Goal: Transaction & Acquisition: Purchase product/service

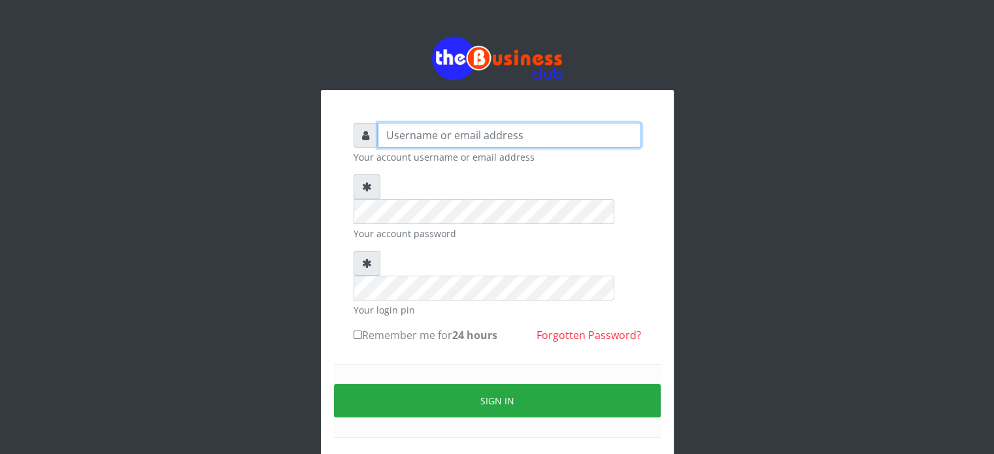
type input "lovethopeyemi"
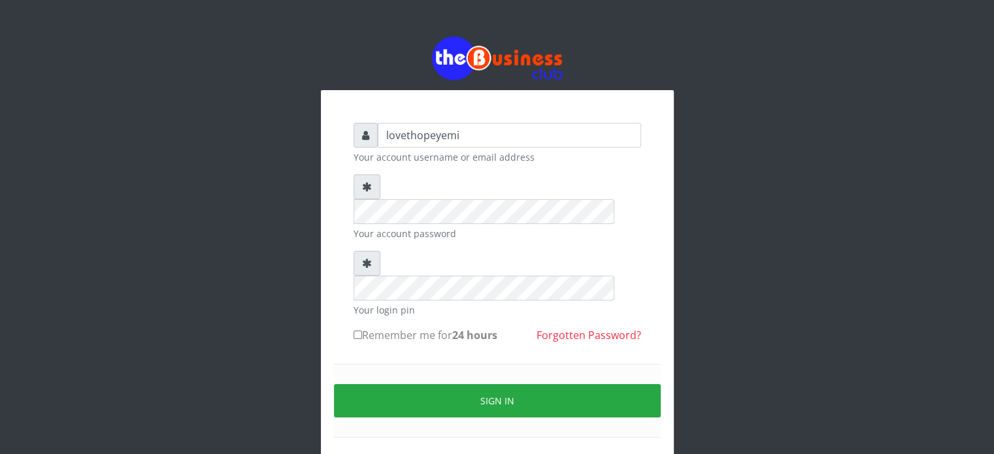
click at [355, 331] on input "Remember me for 24 hours" at bounding box center [358, 335] width 8 height 8
checkbox input "true"
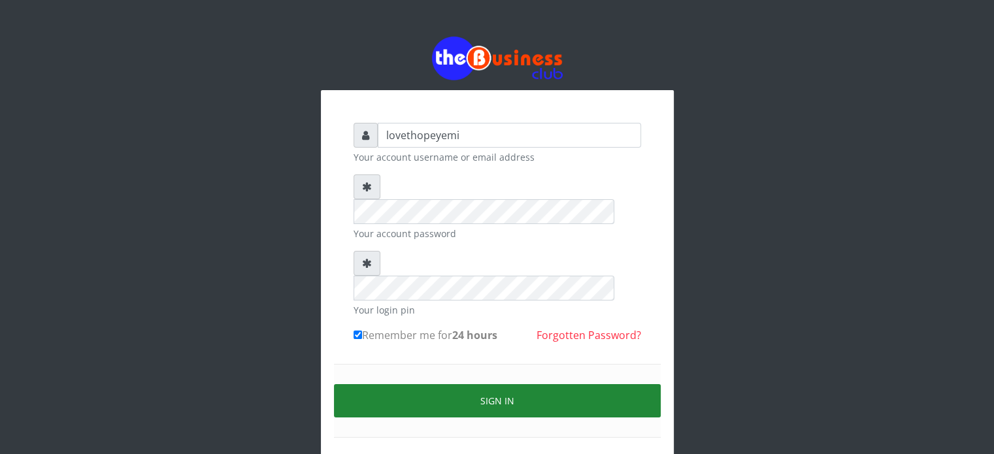
click at [517, 384] on button "Sign in" at bounding box center [497, 400] width 327 height 33
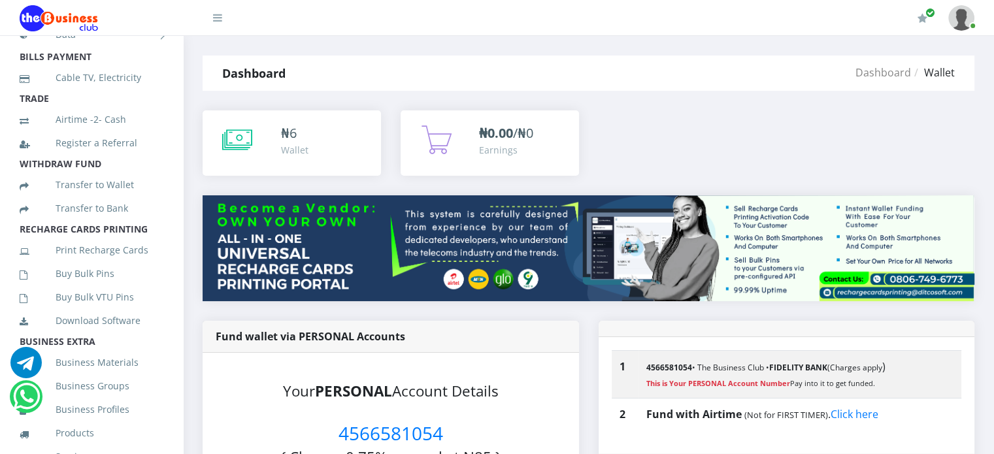
scroll to position [194, 0]
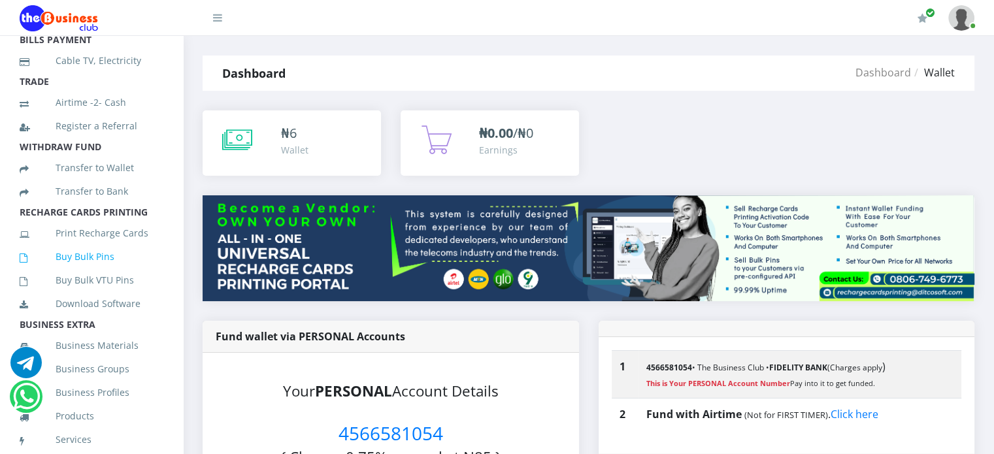
click at [94, 269] on link "Buy Bulk Pins" at bounding box center [92, 257] width 144 height 30
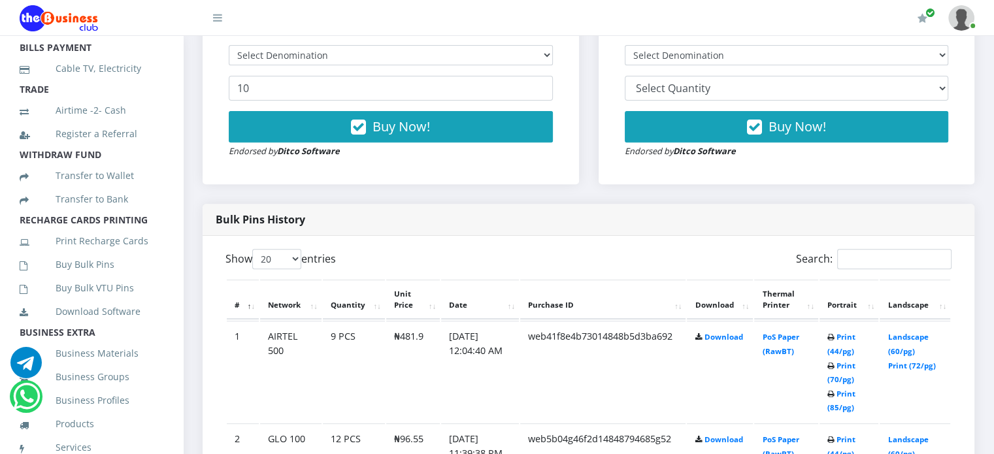
scroll to position [205, 0]
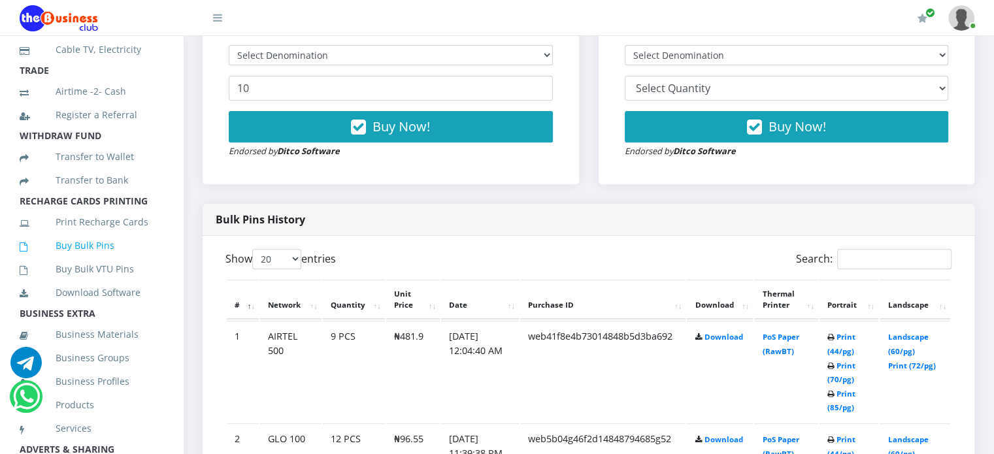
click at [94, 259] on link "Buy Bulk Pins" at bounding box center [92, 246] width 144 height 30
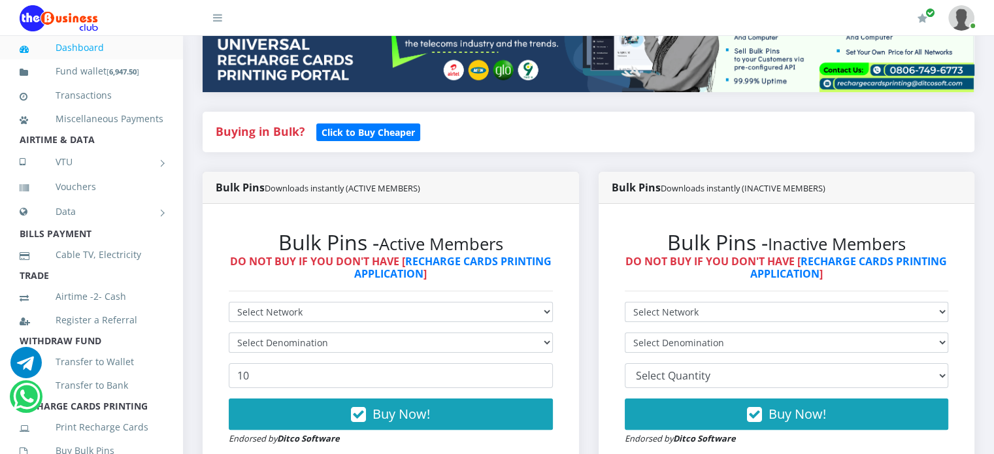
scroll to position [235, 0]
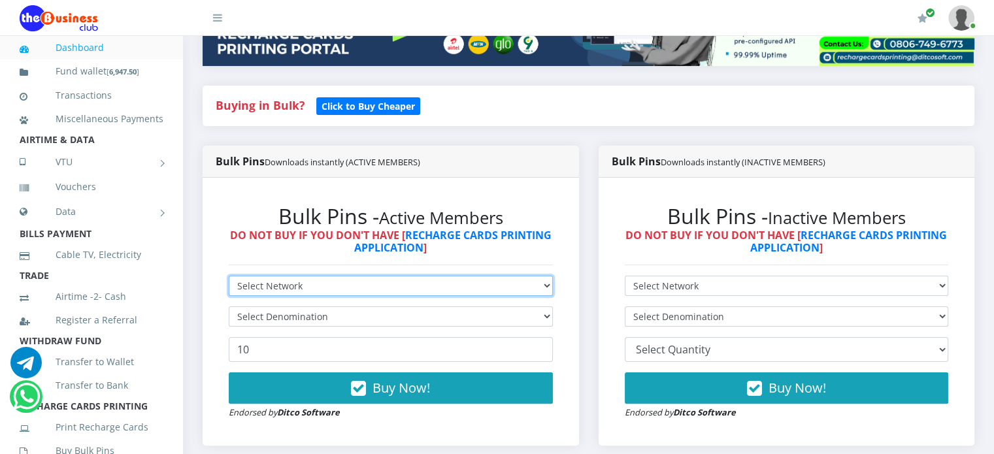
click at [548, 287] on select "Select Network MTN Globacom 9Mobile Airtel" at bounding box center [391, 286] width 324 height 20
select select "MTN"
click at [229, 276] on select "Select Network MTN Globacom 9Mobile Airtel" at bounding box center [391, 286] width 324 height 20
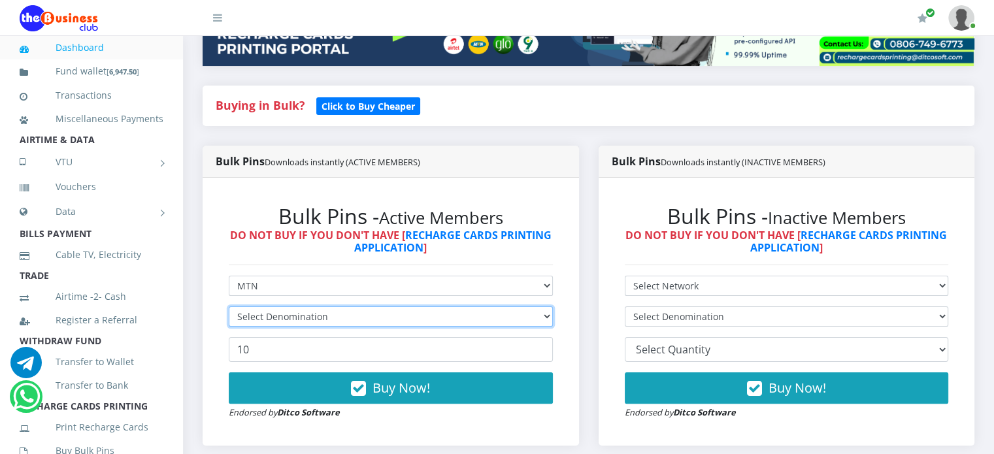
click at [548, 315] on select "Select Denomination" at bounding box center [391, 316] width 324 height 20
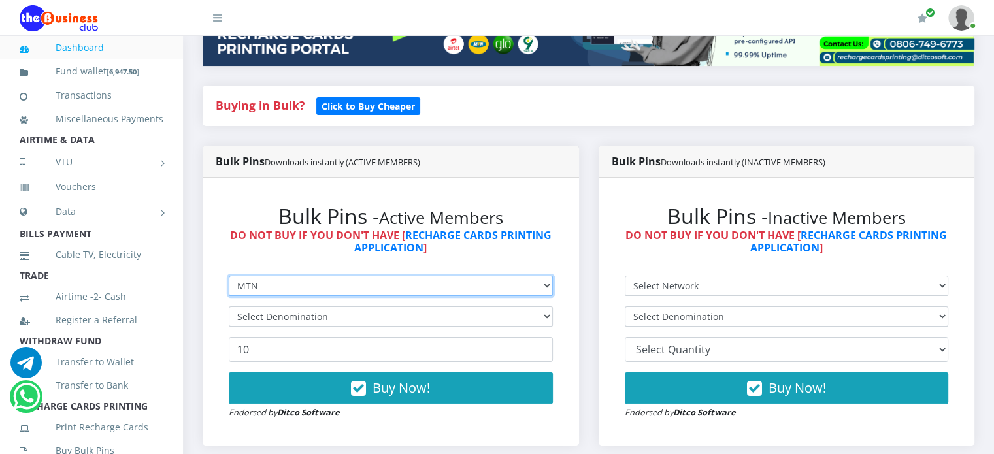
click at [542, 284] on select "Select Network MTN Globacom 9Mobile Airtel" at bounding box center [391, 286] width 324 height 20
click at [229, 276] on select "Select Network MTN Globacom 9Mobile Airtel" at bounding box center [391, 286] width 324 height 20
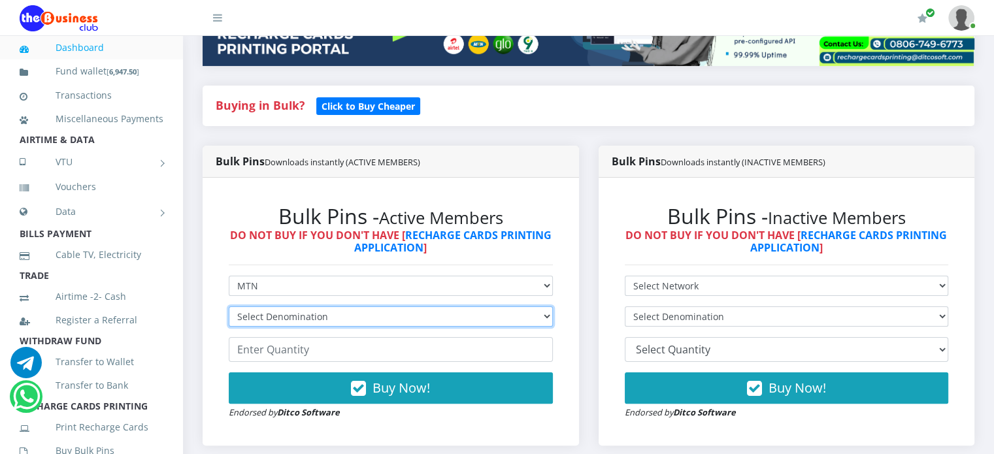
click at [542, 312] on select "Select Denomination MTN NGN100 - ₦96.99 MTN NGN200 - ₦193.98 MTN NGN400 - ₦387.…" at bounding box center [391, 316] width 324 height 20
select select "96.99-100"
click at [229, 306] on select "Select Denomination MTN NGN100 - ₦96.99 MTN NGN200 - ₦193.98 MTN NGN400 - ₦387.…" at bounding box center [391, 316] width 324 height 20
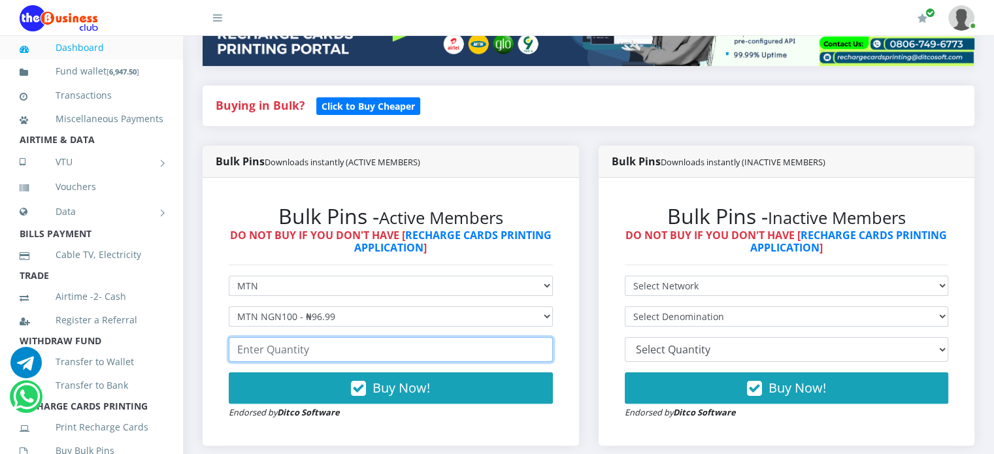
click at [452, 354] on input "number" at bounding box center [391, 349] width 324 height 25
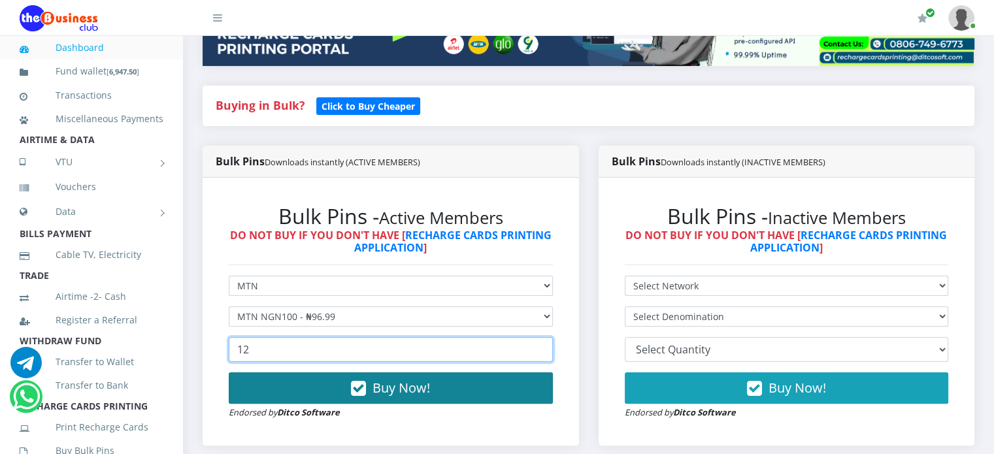
type input "12"
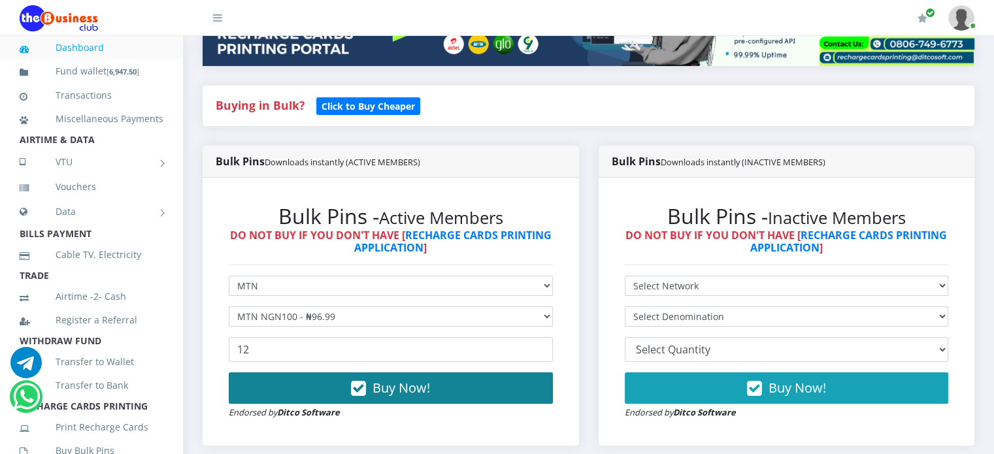
click at [418, 393] on span "Buy Now!" at bounding box center [401, 388] width 58 height 18
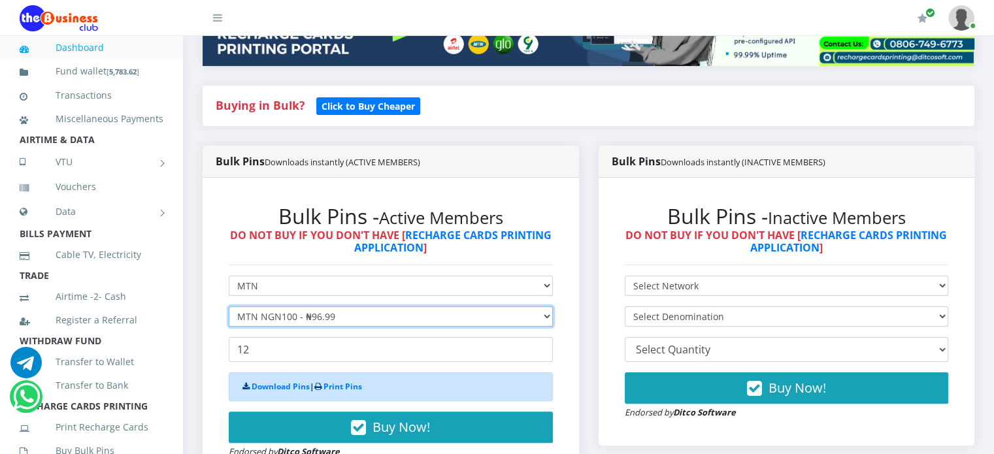
click at [540, 318] on select "Select Denomination MTN NGN100 - ₦96.99 MTN NGN200 - ₦193.98 MTN NGN400 - ₦387.…" at bounding box center [391, 316] width 324 height 20
select select "193.98-200"
click at [229, 306] on select "Select Denomination MTN NGN100 - ₦96.99 MTN NGN200 - ₦193.98 MTN NGN400 - ₦387.…" at bounding box center [391, 316] width 324 height 20
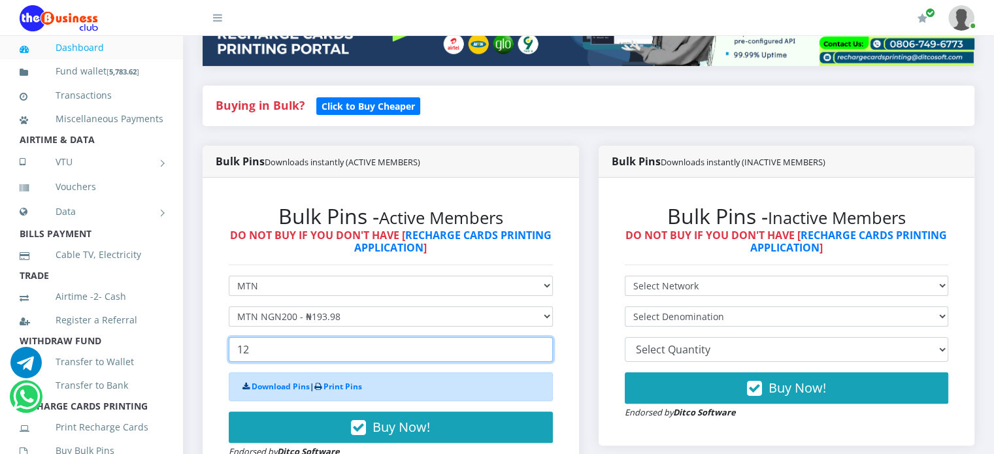
click at [337, 356] on input "12" at bounding box center [391, 349] width 324 height 25
type input "1"
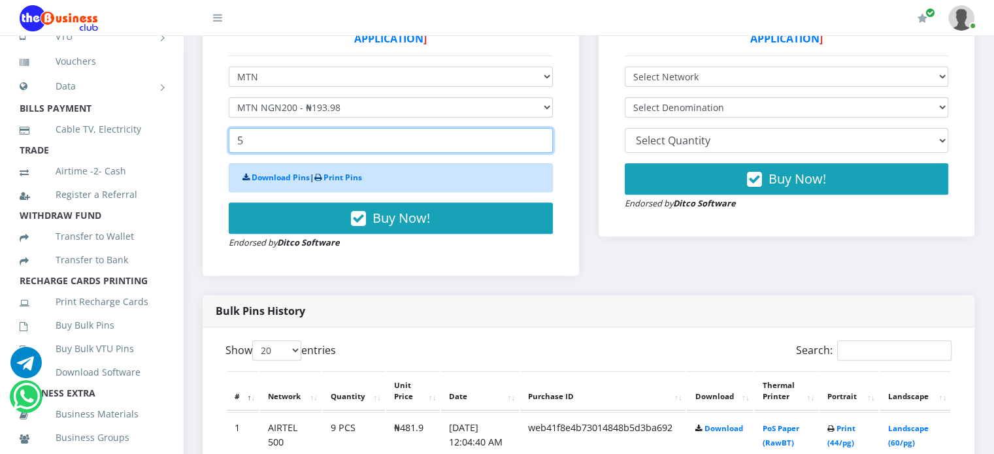
scroll to position [132, 0]
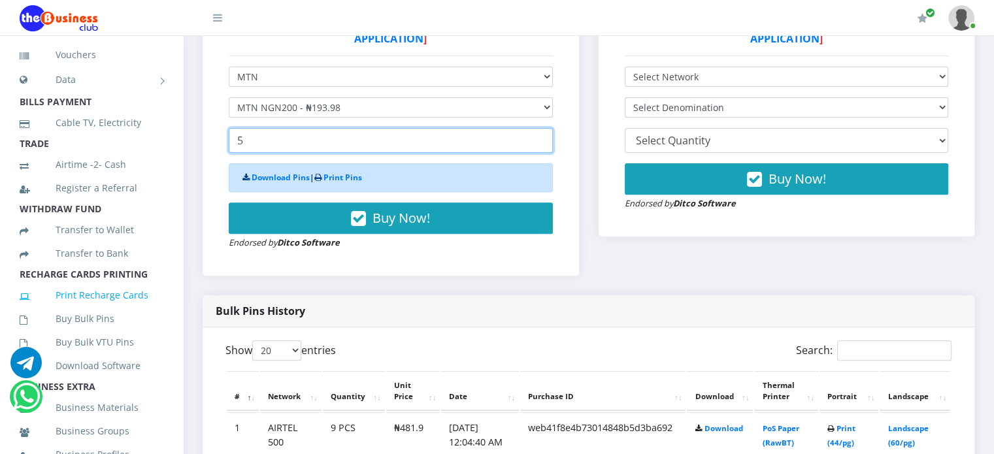
type input "5"
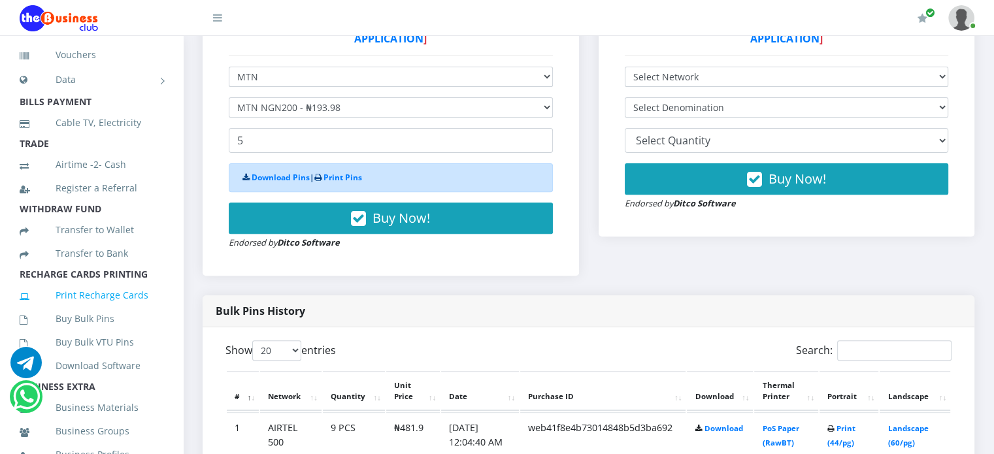
click at [105, 310] on link "Print Recharge Cards" at bounding box center [92, 295] width 144 height 30
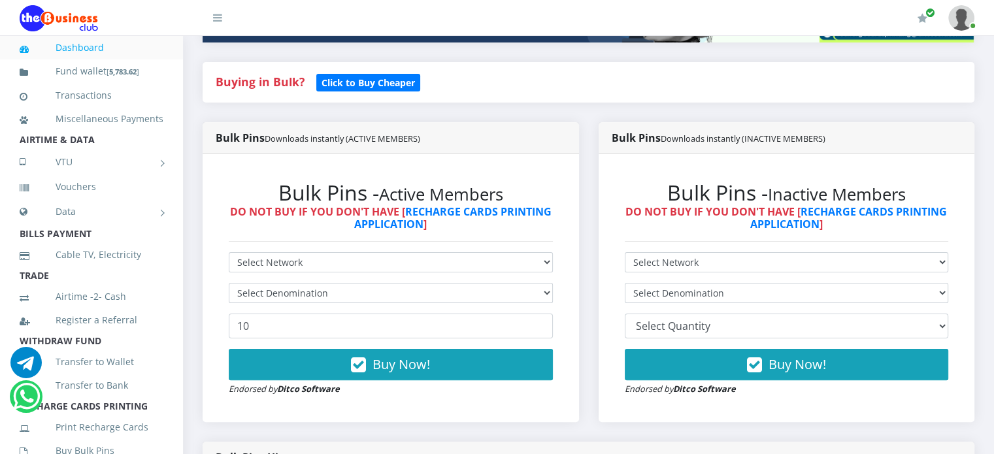
scroll to position [246, 0]
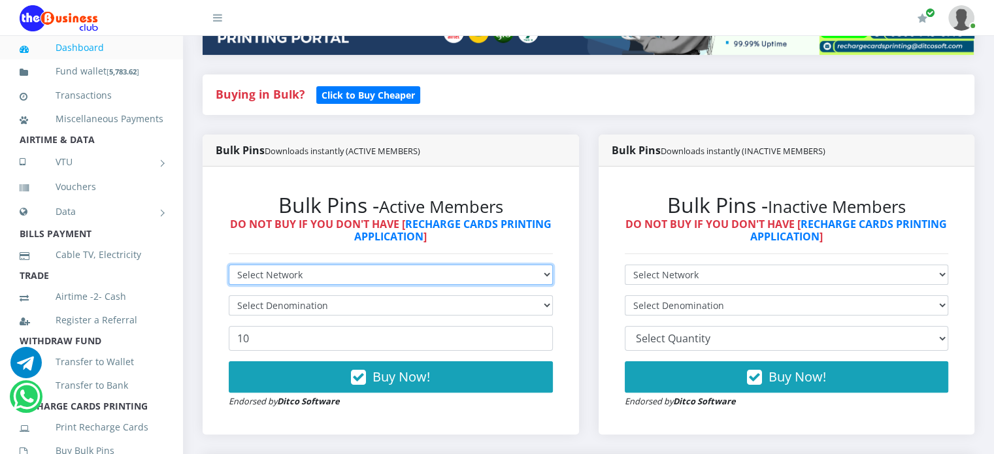
click at [544, 274] on select "Select Network MTN Globacom 9Mobile Airtel" at bounding box center [391, 275] width 324 height 20
select select "MTN"
click at [229, 265] on select "Select Network MTN Globacom 9Mobile Airtel" at bounding box center [391, 275] width 324 height 20
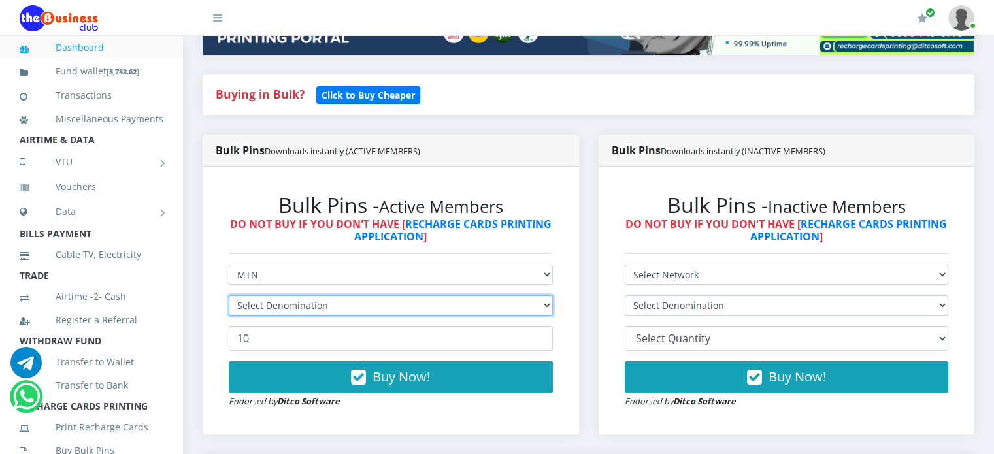
click at [539, 301] on select "Select Denomination" at bounding box center [391, 305] width 324 height 20
click at [539, 301] on select "Select Denomination MTN NGN100 - ₦96.99 MTN NGN200 - ₦193.98 MTN NGN400 - ₦387.…" at bounding box center [391, 305] width 324 height 20
select select "193.98-200"
click at [229, 295] on select "Select Denomination MTN NGN100 - ₦96.99 MTN NGN200 - ₦193.98 MTN NGN400 - ₦387.…" at bounding box center [391, 305] width 324 height 20
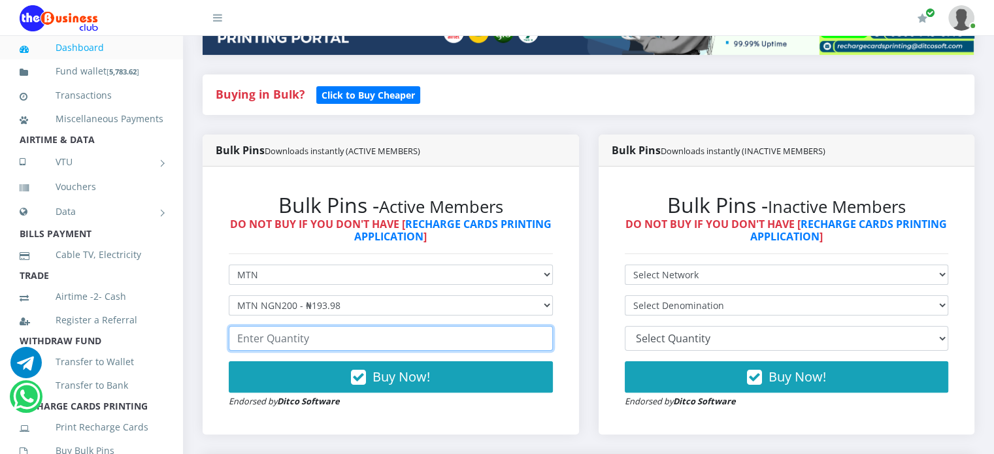
click at [299, 339] on input "number" at bounding box center [391, 338] width 324 height 25
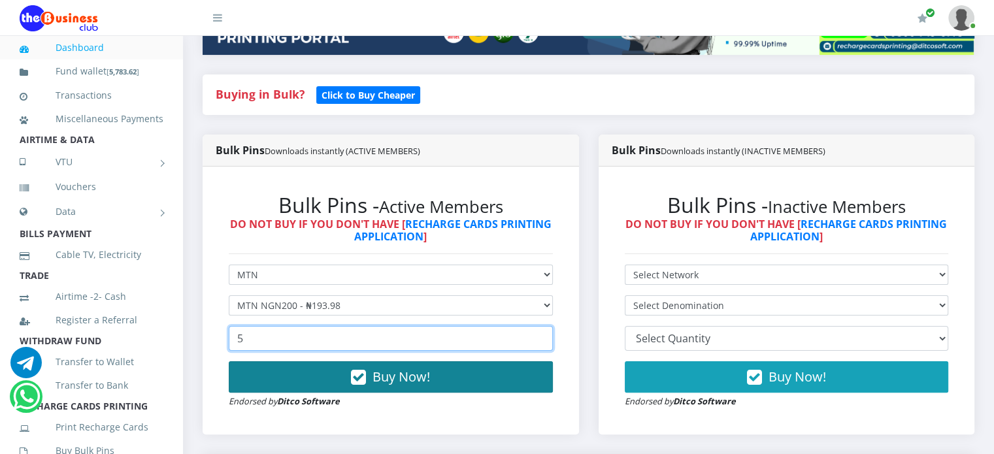
type input "5"
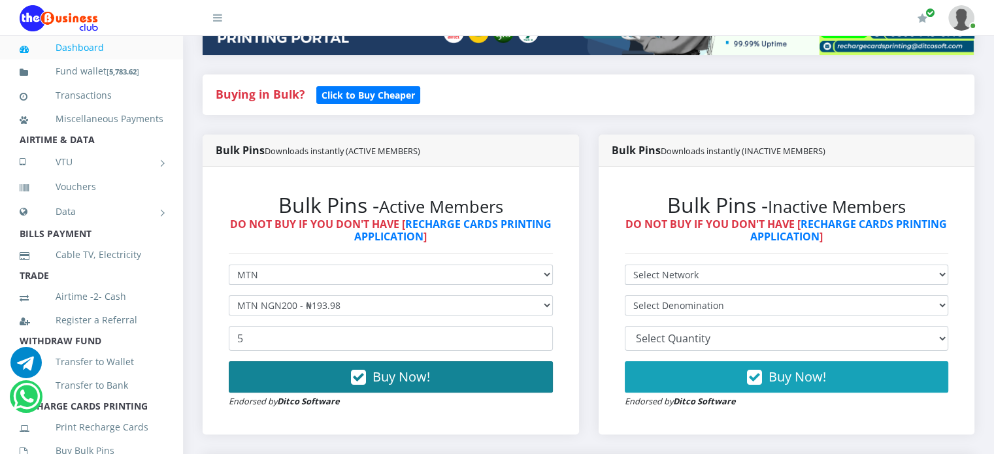
click at [369, 373] on button "Buy Now!" at bounding box center [391, 376] width 324 height 31
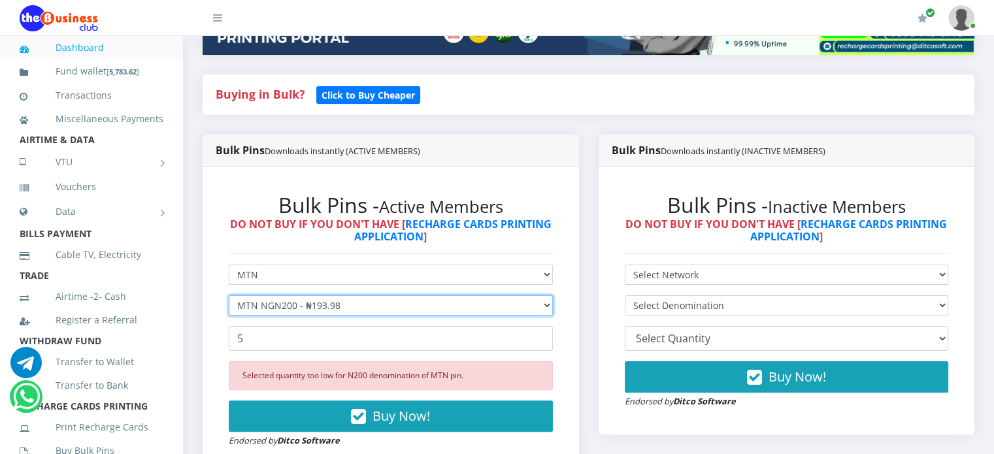
click at [545, 302] on select "Select Denomination MTN NGN100 - ₦96.99 MTN NGN200 - ₦193.98 MTN NGN400 - ₦387.…" at bounding box center [391, 305] width 324 height 20
select select "484.95-500"
click at [229, 295] on select "Select Denomination MTN NGN100 - ₦96.99 MTN NGN200 - ₦193.98 MTN NGN400 - ₦387.…" at bounding box center [391, 305] width 324 height 20
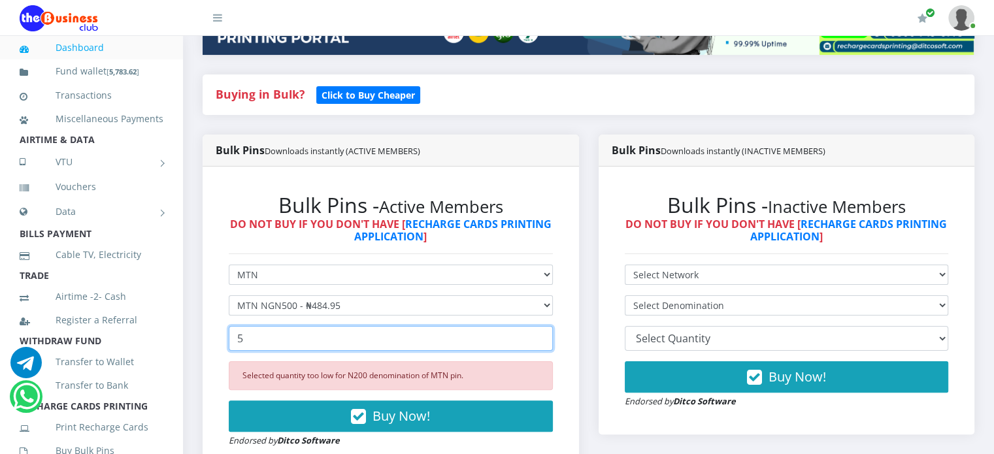
click at [257, 343] on input "5" at bounding box center [391, 338] width 324 height 25
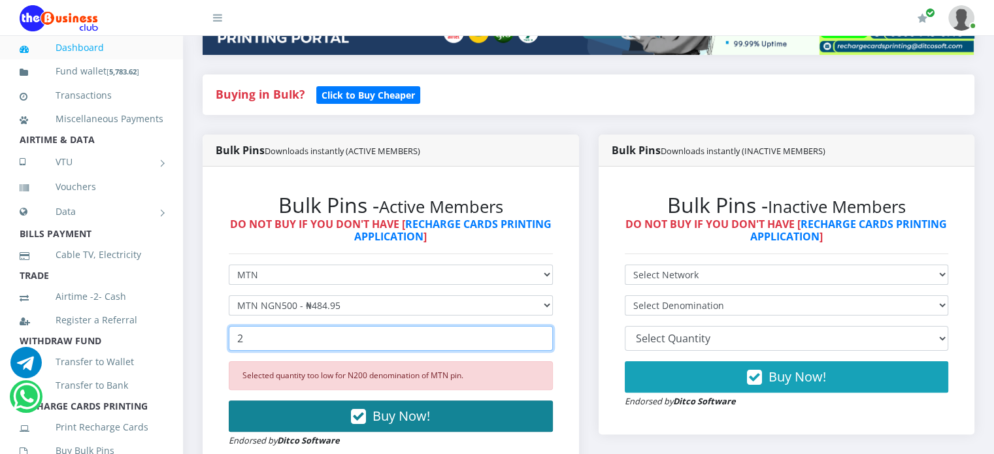
type input "2"
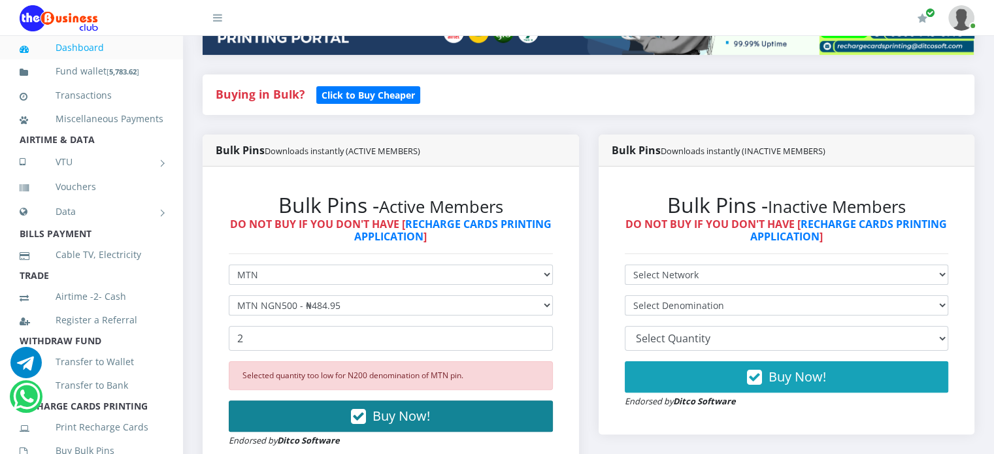
click at [400, 420] on span "Buy Now!" at bounding box center [401, 416] width 58 height 18
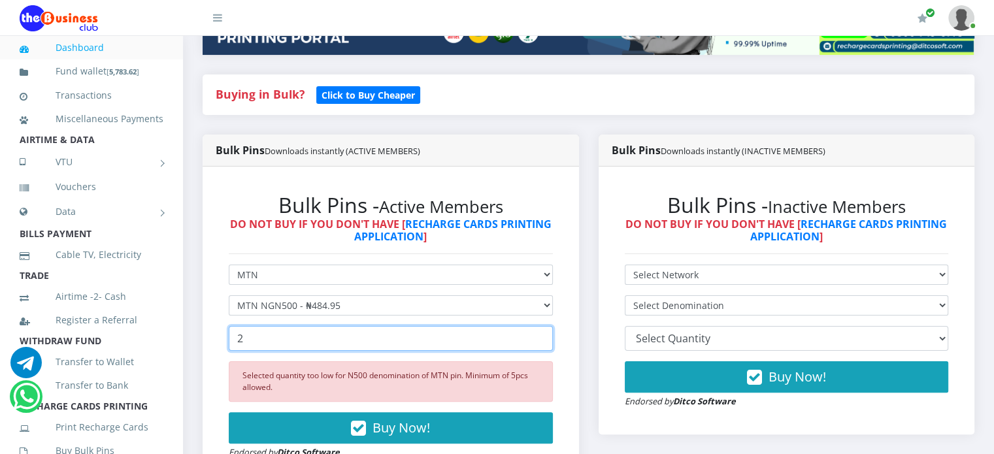
click at [254, 340] on input "2" at bounding box center [391, 338] width 324 height 25
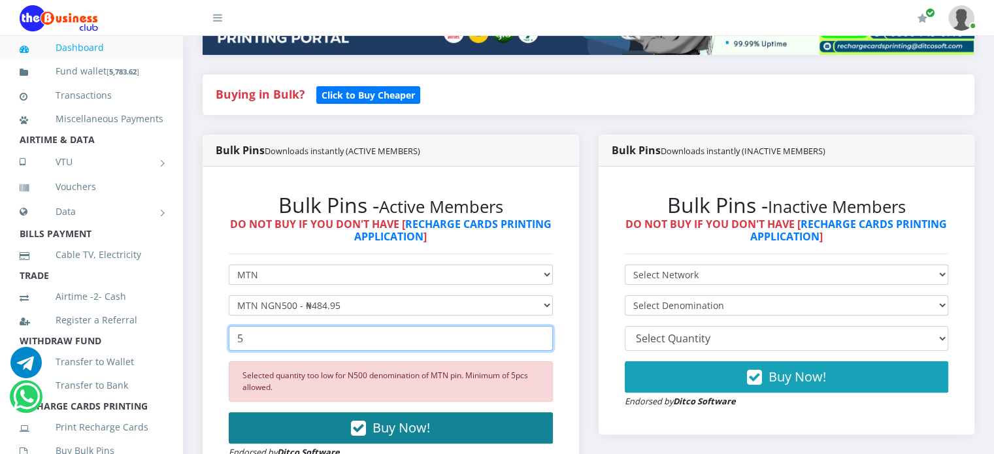
type input "5"
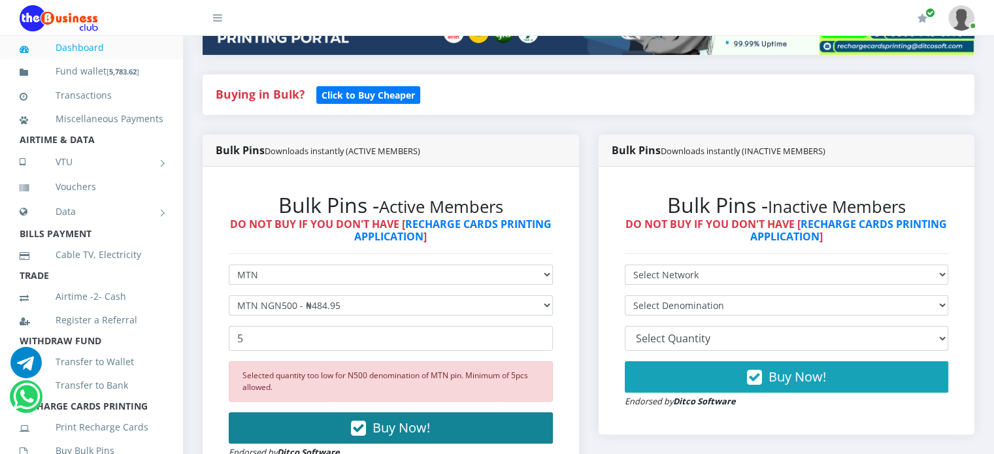
click at [373, 420] on span "Buy Now!" at bounding box center [401, 428] width 58 height 18
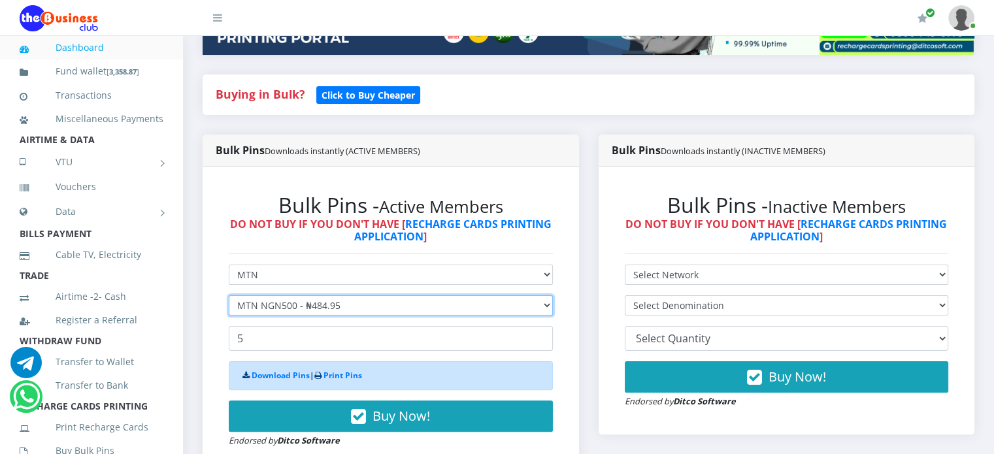
click at [539, 305] on select "Select Denomination MTN NGN100 - ₦96.99 MTN NGN200 - ₦193.98 MTN NGN400 - ₦387.…" at bounding box center [391, 305] width 324 height 20
select select "193.98-200"
click at [229, 295] on select "Select Denomination MTN NGN100 - ₦96.99 MTN NGN200 - ₦193.98 MTN NGN400 - ₦387.…" at bounding box center [391, 305] width 324 height 20
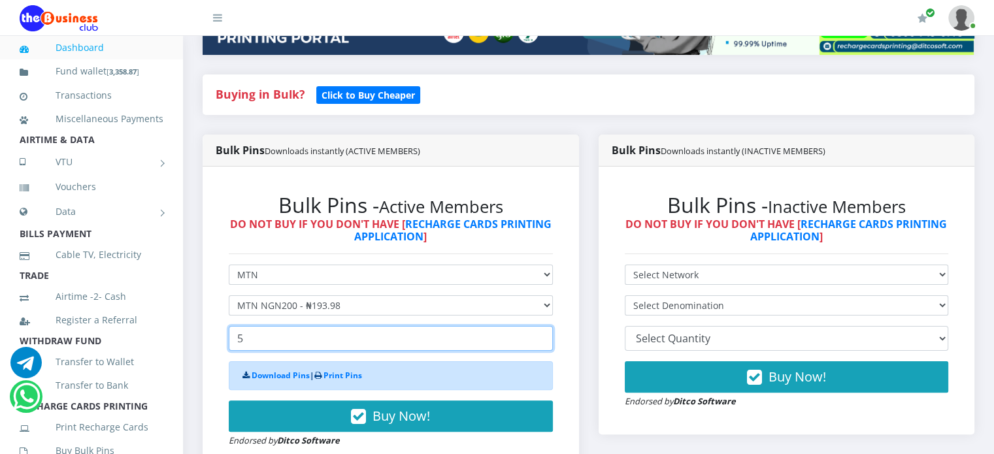
click at [256, 337] on input "5" at bounding box center [391, 338] width 324 height 25
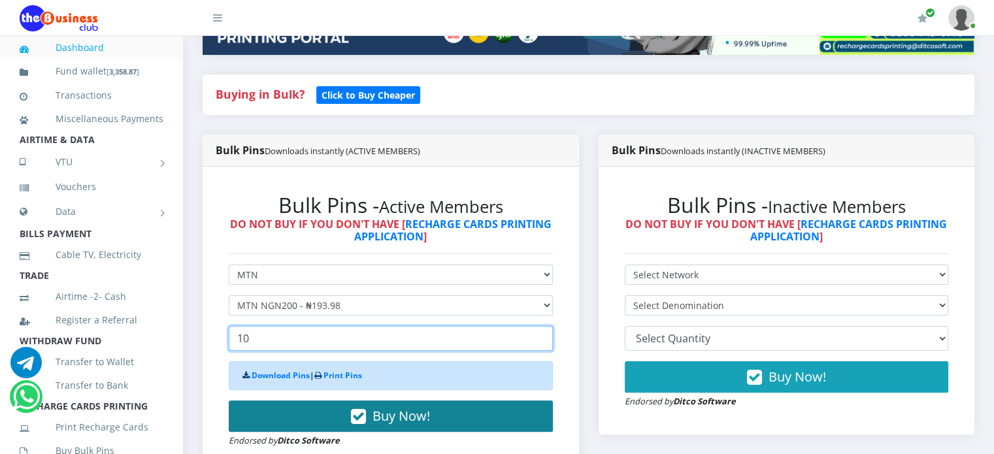
type input "10"
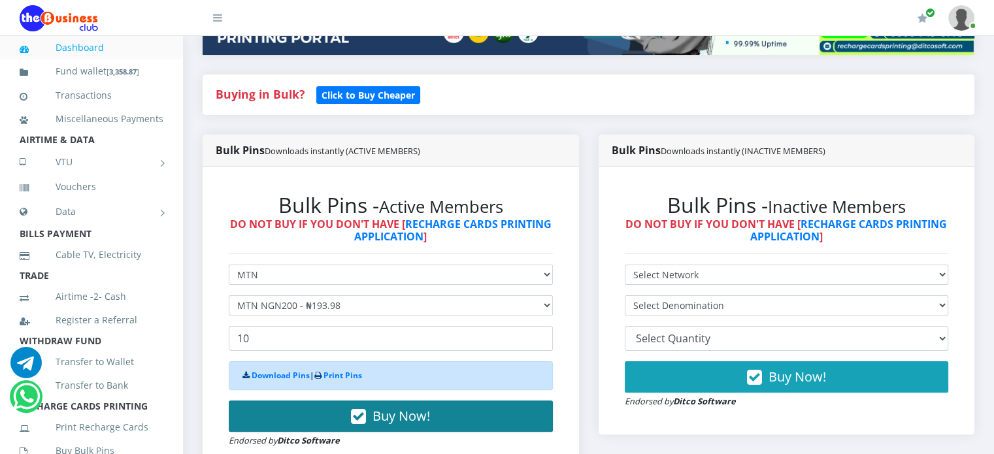
click at [384, 417] on span "Buy Now!" at bounding box center [401, 416] width 58 height 18
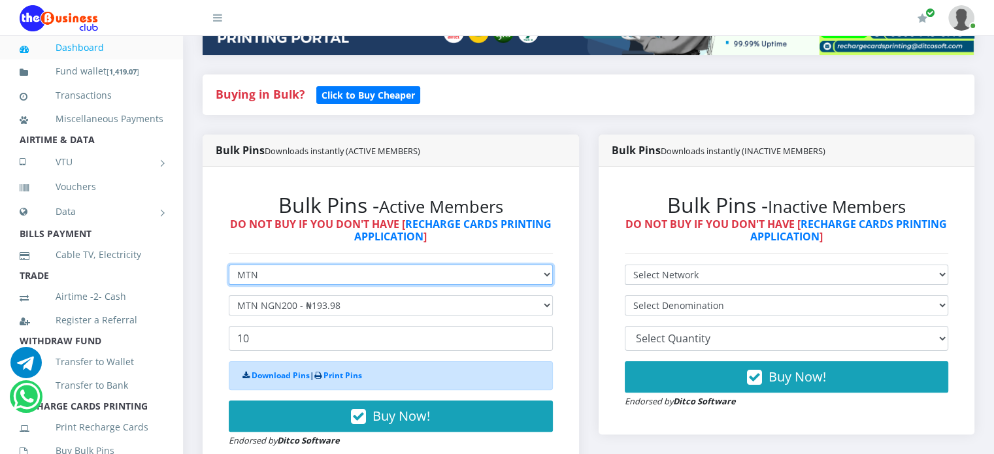
click at [542, 273] on select "Select Network MTN Globacom 9Mobile Airtel" at bounding box center [391, 275] width 324 height 20
select select "Airtel"
click at [229, 265] on select "Select Network MTN Globacom 9Mobile Airtel" at bounding box center [391, 275] width 324 height 20
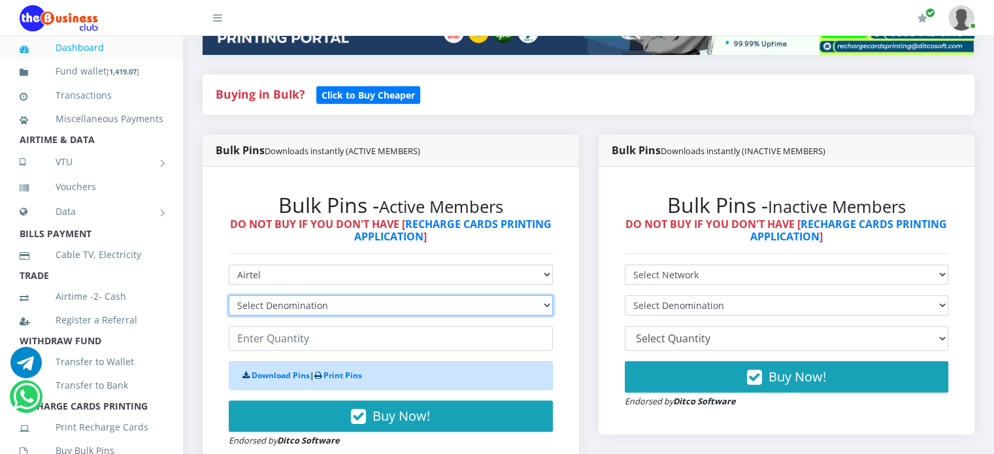
click at [540, 306] on select "Select Denomination Airtel NGN100 - ₦96.38 Airtel NGN200 - ₦192.76 Airtel NGN50…" at bounding box center [391, 305] width 324 height 20
select select "96.38-100"
click at [229, 295] on select "Select Denomination Airtel NGN100 - ₦96.38 Airtel NGN200 - ₦192.76 Airtel NGN50…" at bounding box center [391, 305] width 324 height 20
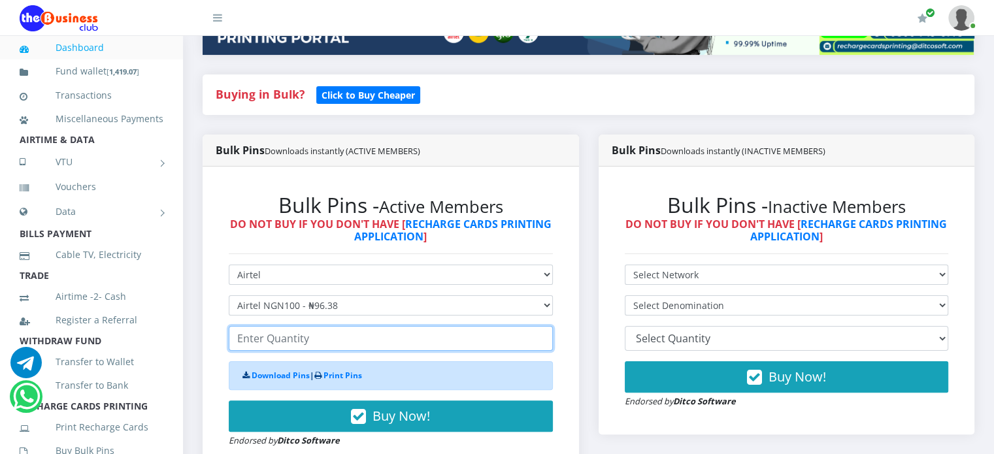
click at [460, 342] on input "number" at bounding box center [391, 338] width 324 height 25
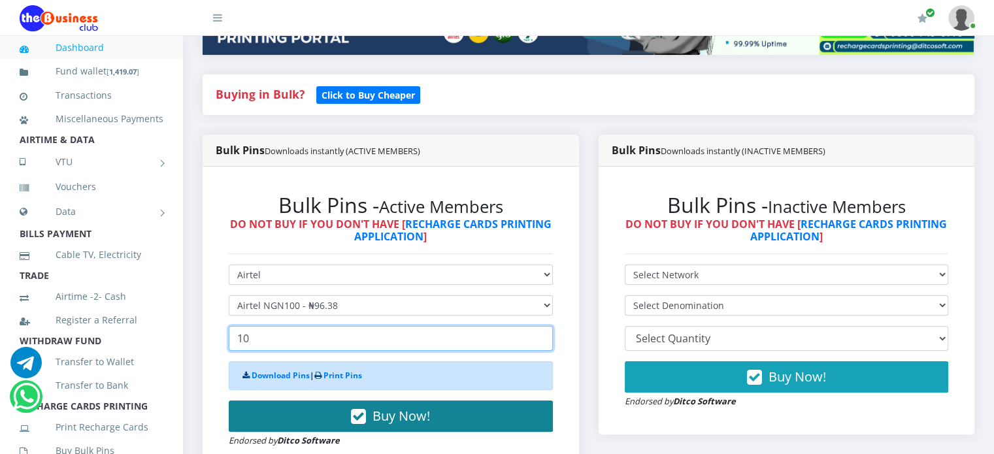
type input "10"
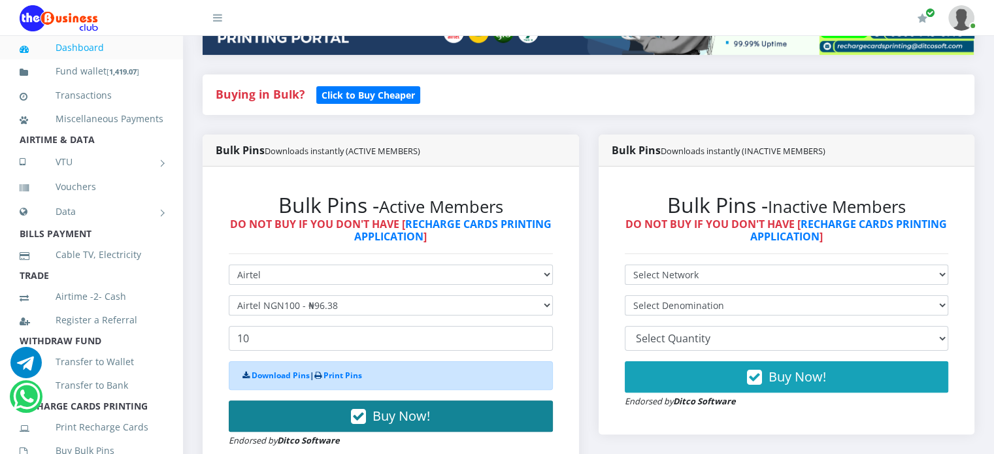
click at [461, 414] on button "Buy Now!" at bounding box center [391, 416] width 324 height 31
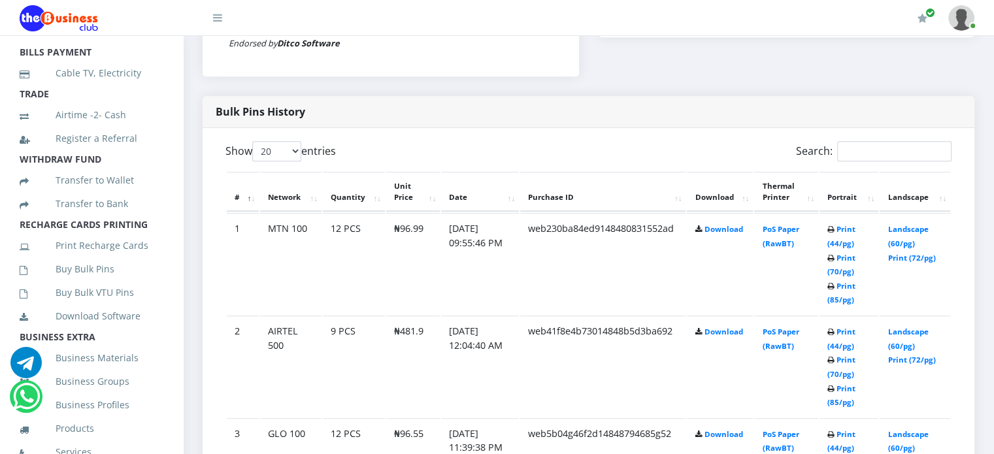
scroll to position [183, 0]
click at [119, 256] on link "Print Recharge Cards" at bounding box center [92, 244] width 144 height 30
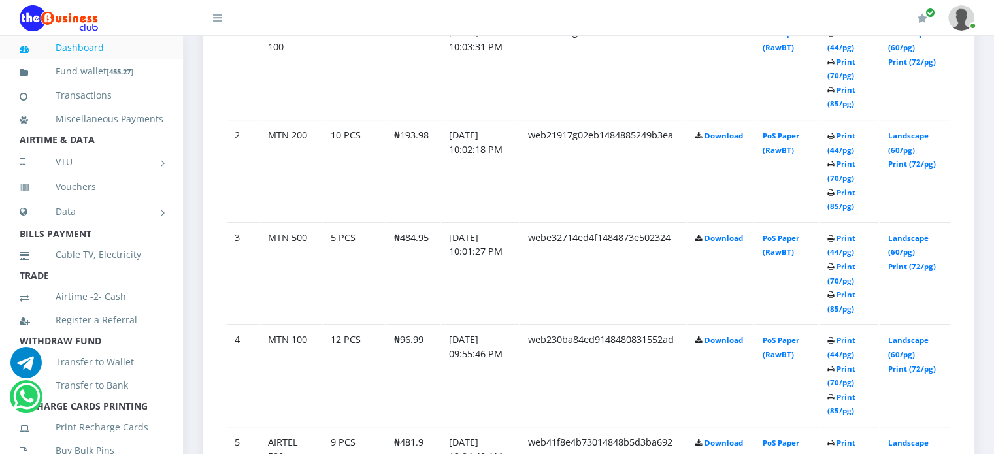
scroll to position [810, 0]
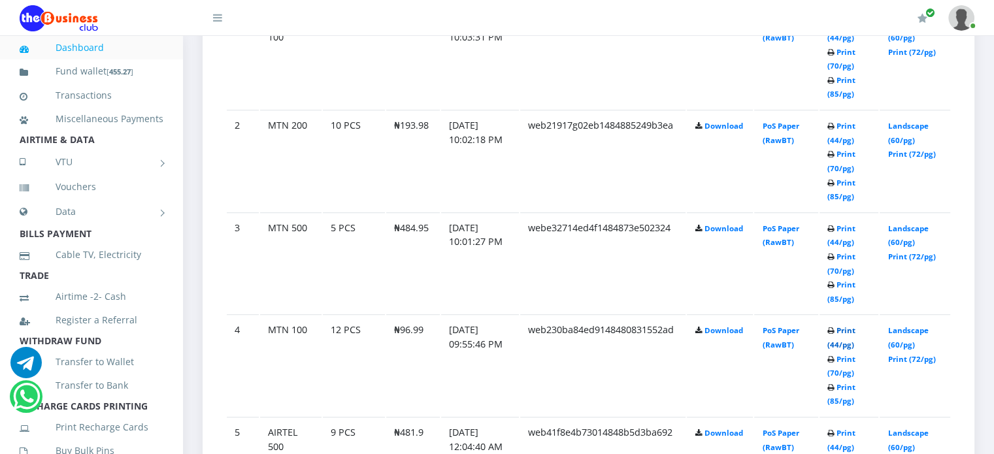
click at [842, 331] on link "Print (44/pg)" at bounding box center [841, 337] width 28 height 24
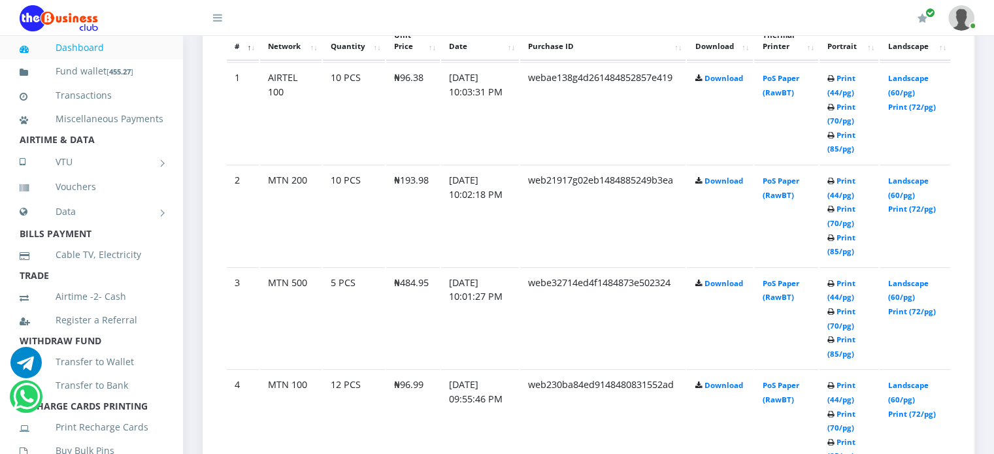
scroll to position [810, 0]
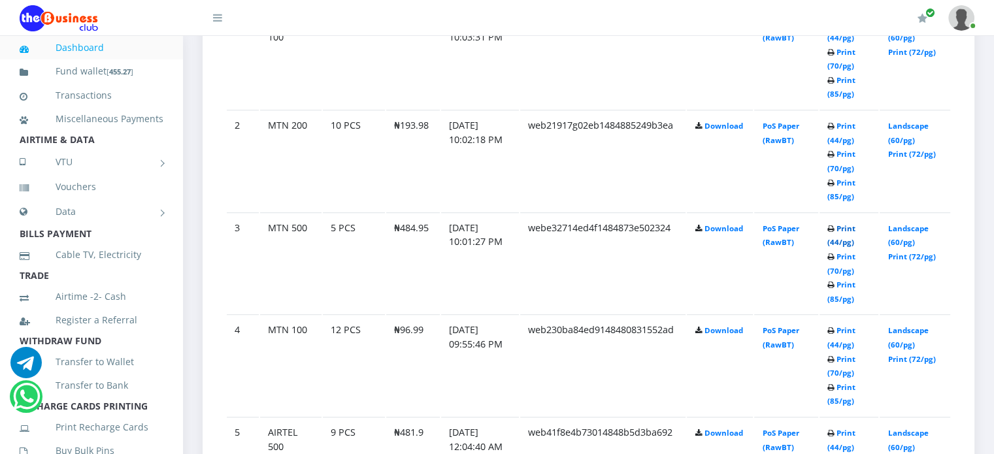
click at [840, 225] on link "Print (44/pg)" at bounding box center [841, 235] width 28 height 24
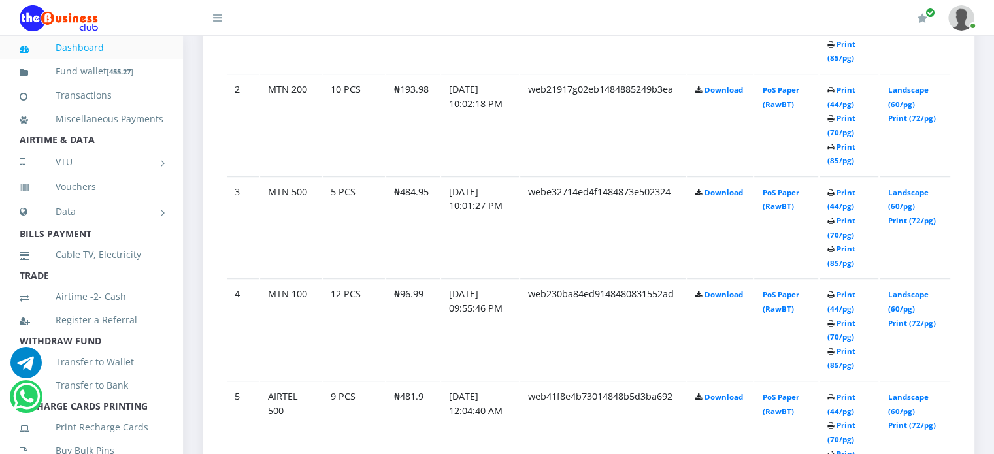
scroll to position [810, 0]
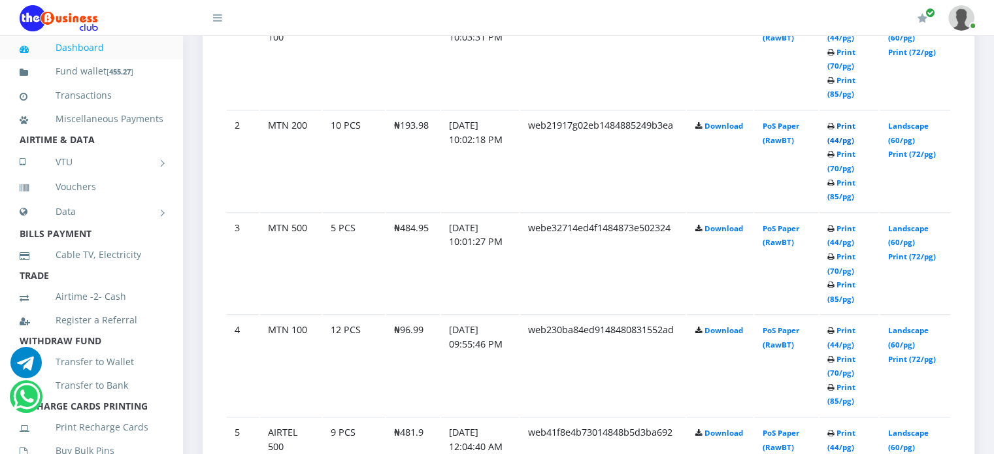
click at [847, 122] on link "Print (44/pg)" at bounding box center [841, 133] width 28 height 24
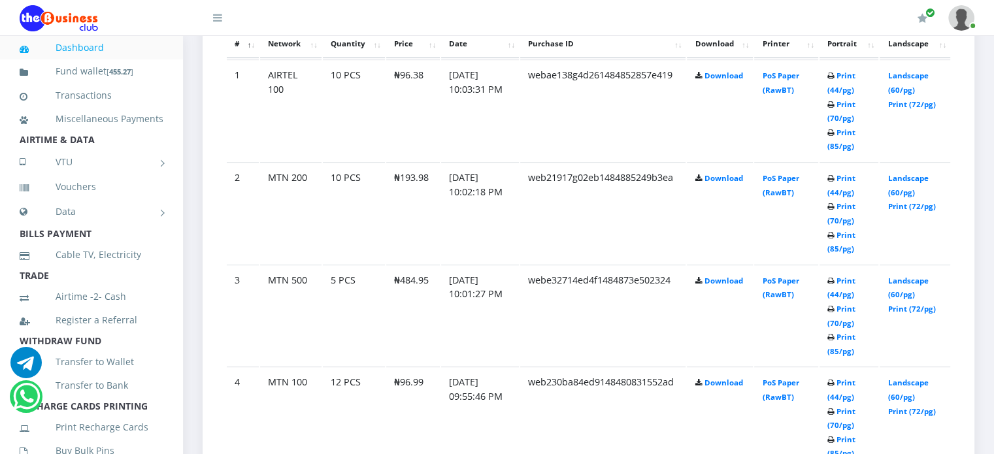
scroll to position [732, 0]
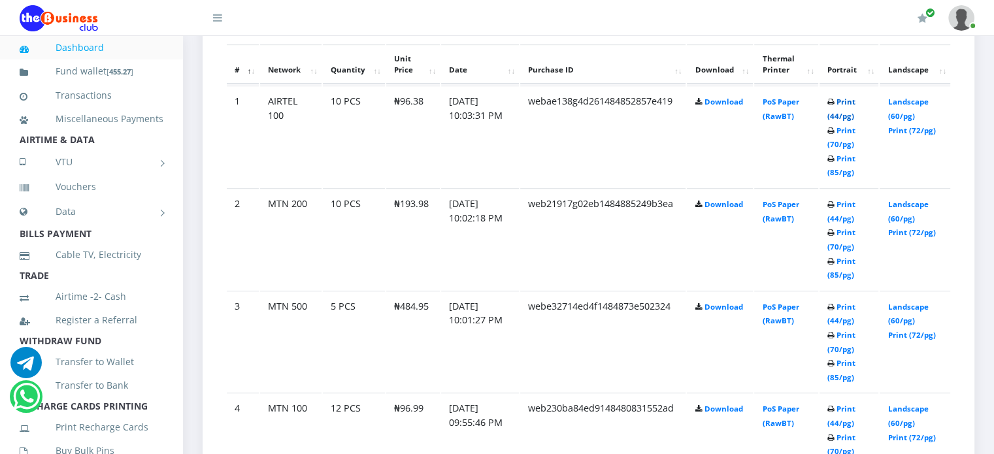
click at [850, 104] on link "Print (44/pg)" at bounding box center [841, 109] width 28 height 24
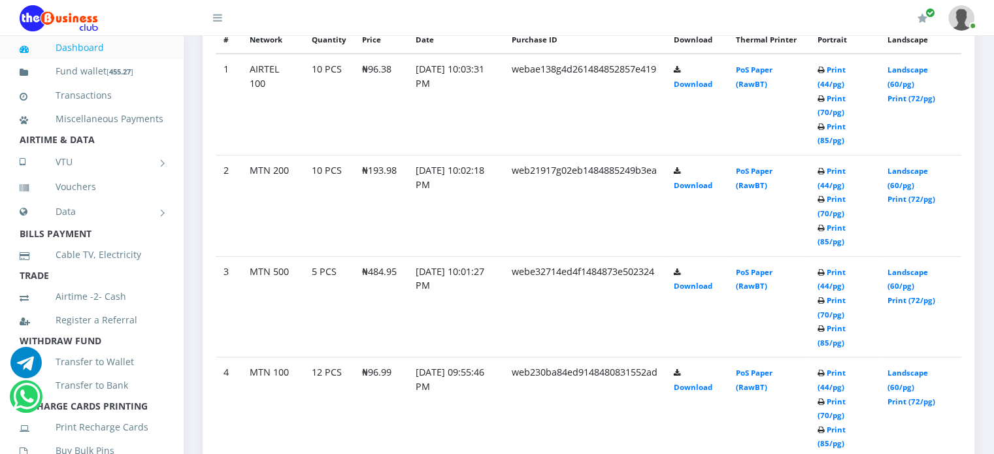
scroll to position [732, 0]
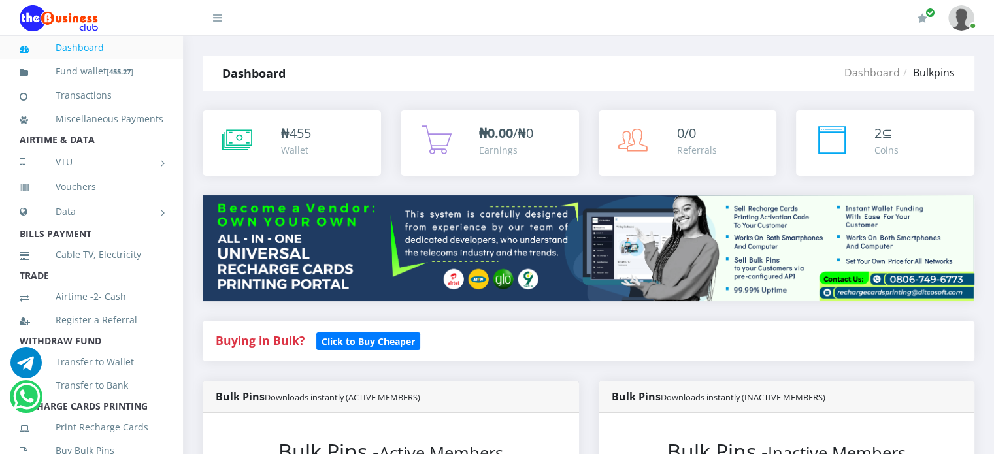
click at [961, 16] on img at bounding box center [961, 17] width 26 height 25
click at [910, 86] on link "Logout" at bounding box center [925, 90] width 85 height 21
